Goal: Task Accomplishment & Management: Complete application form

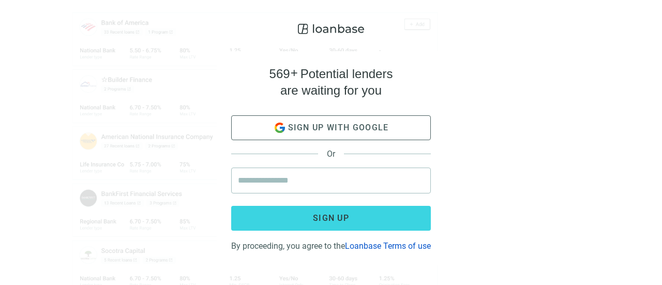
click at [346, 123] on span "Sign up with google" at bounding box center [338, 128] width 101 height 10
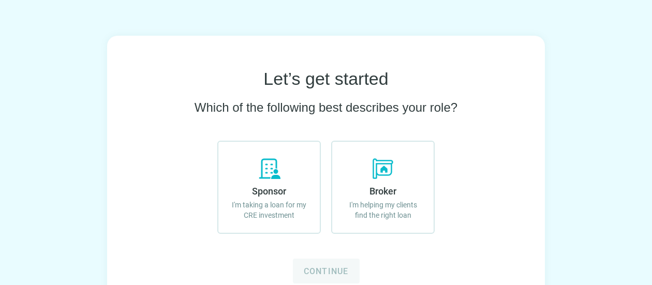
scroll to position [92, 0]
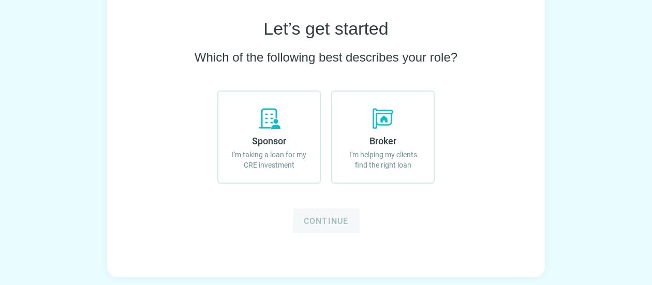
click at [261, 139] on span "Sponsor" at bounding box center [269, 141] width 34 height 11
